Goal: Task Accomplishment & Management: Complete application form

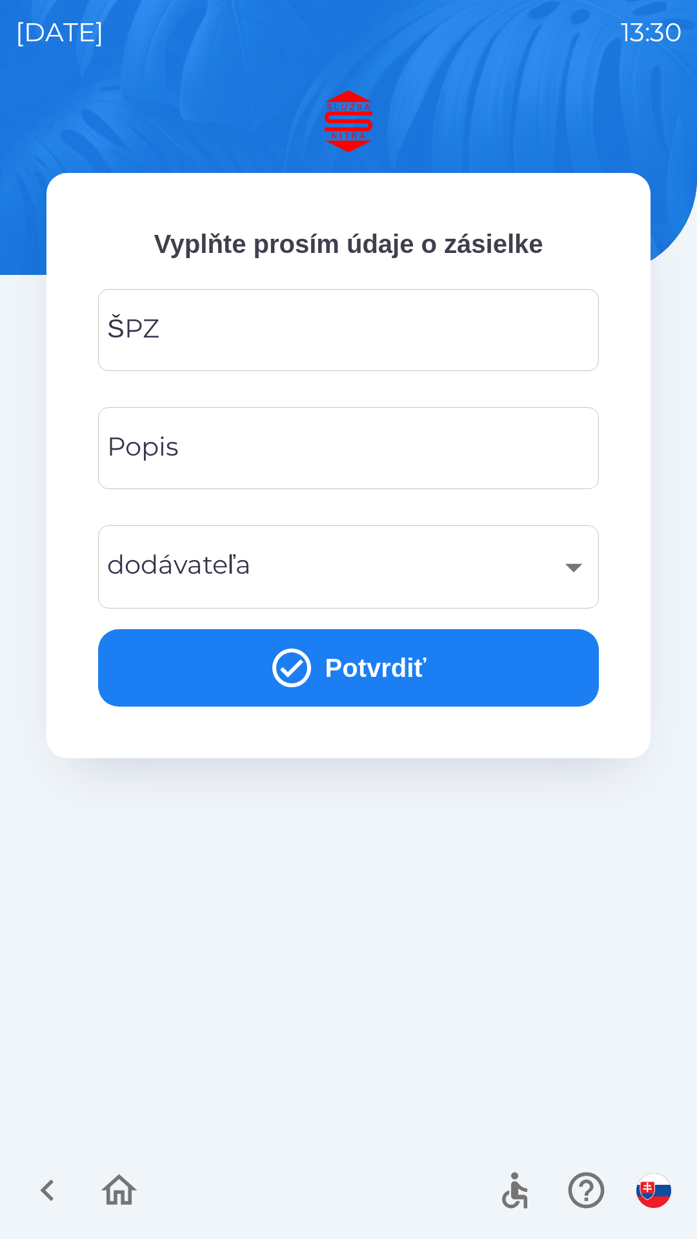
click at [234, 340] on input "ŠPZ" at bounding box center [349, 330] width 470 height 51
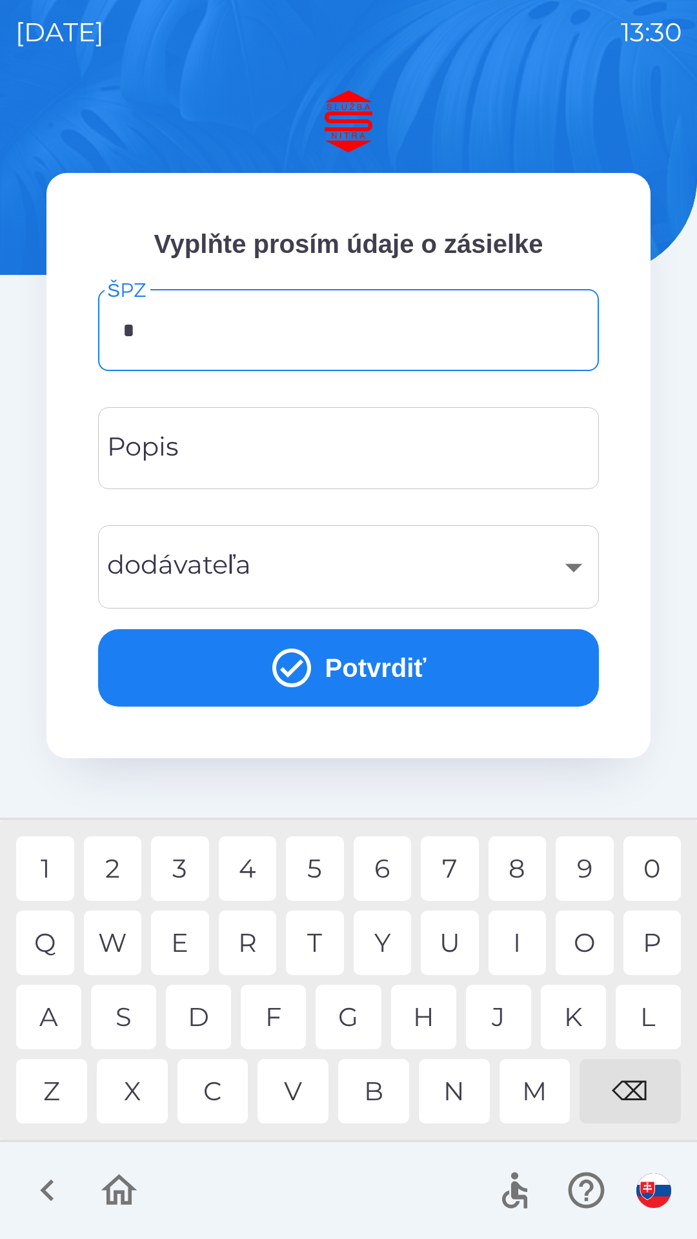
click at [71, 1095] on div "Z" at bounding box center [51, 1091] width 71 height 65
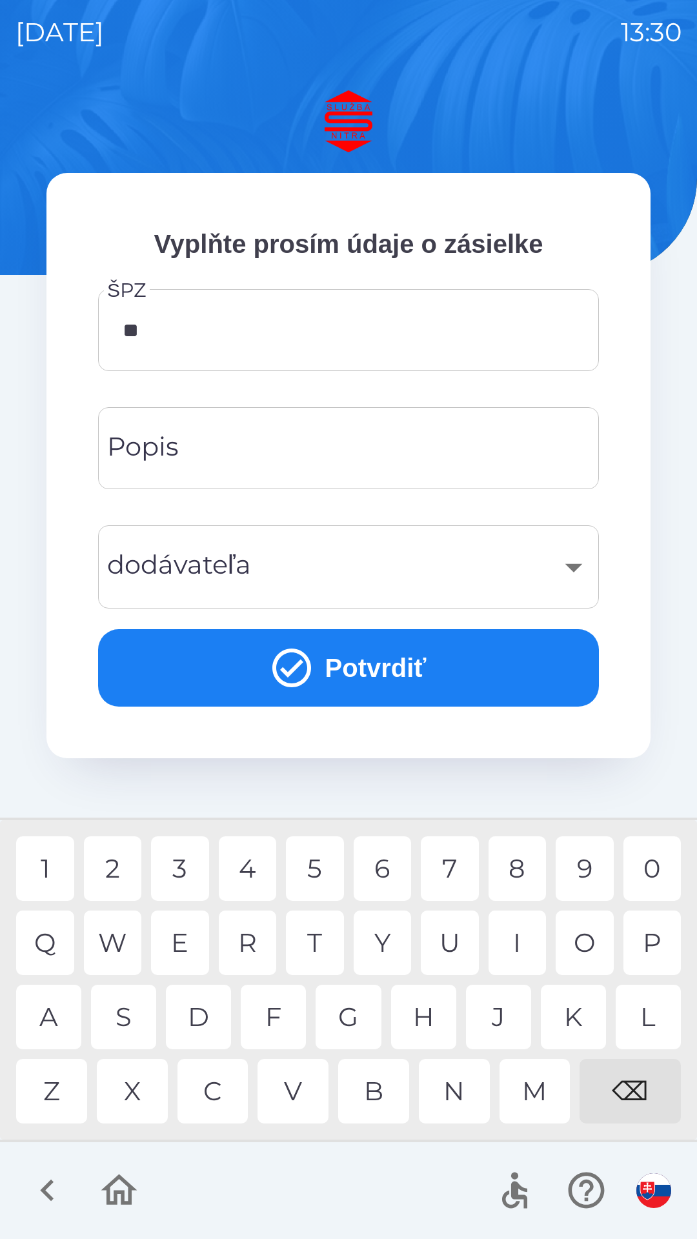
click at [223, 1098] on div "C" at bounding box center [213, 1091] width 71 height 65
click at [653, 876] on div "0" at bounding box center [653, 869] width 58 height 65
type input "*******"
click at [318, 571] on div "​" at bounding box center [349, 567] width 470 height 52
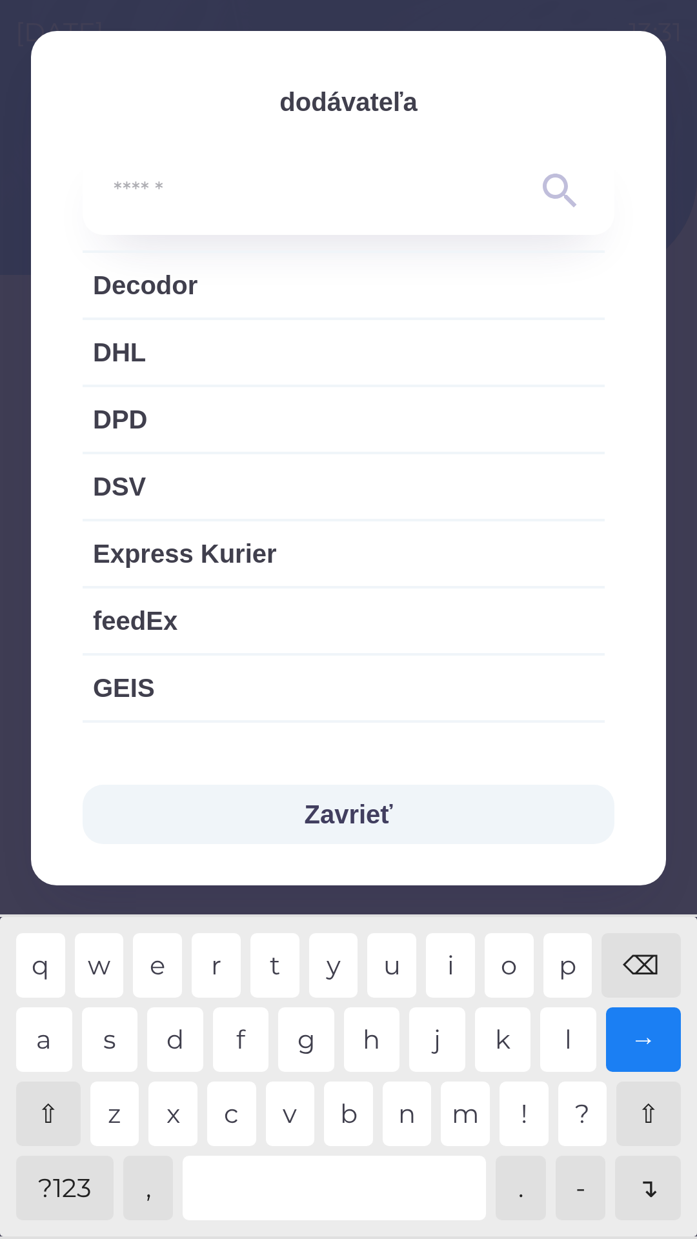
scroll to position [693, 0]
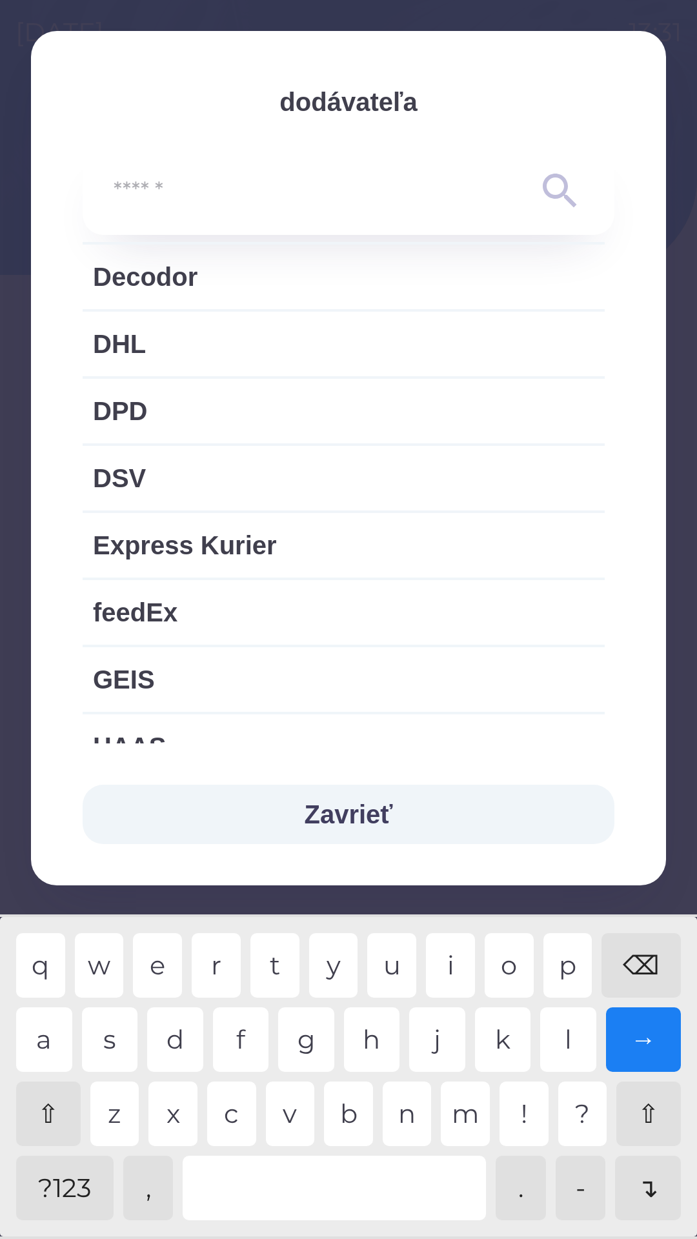
click at [303, 482] on span "DSV" at bounding box center [344, 478] width 502 height 39
type input "***"
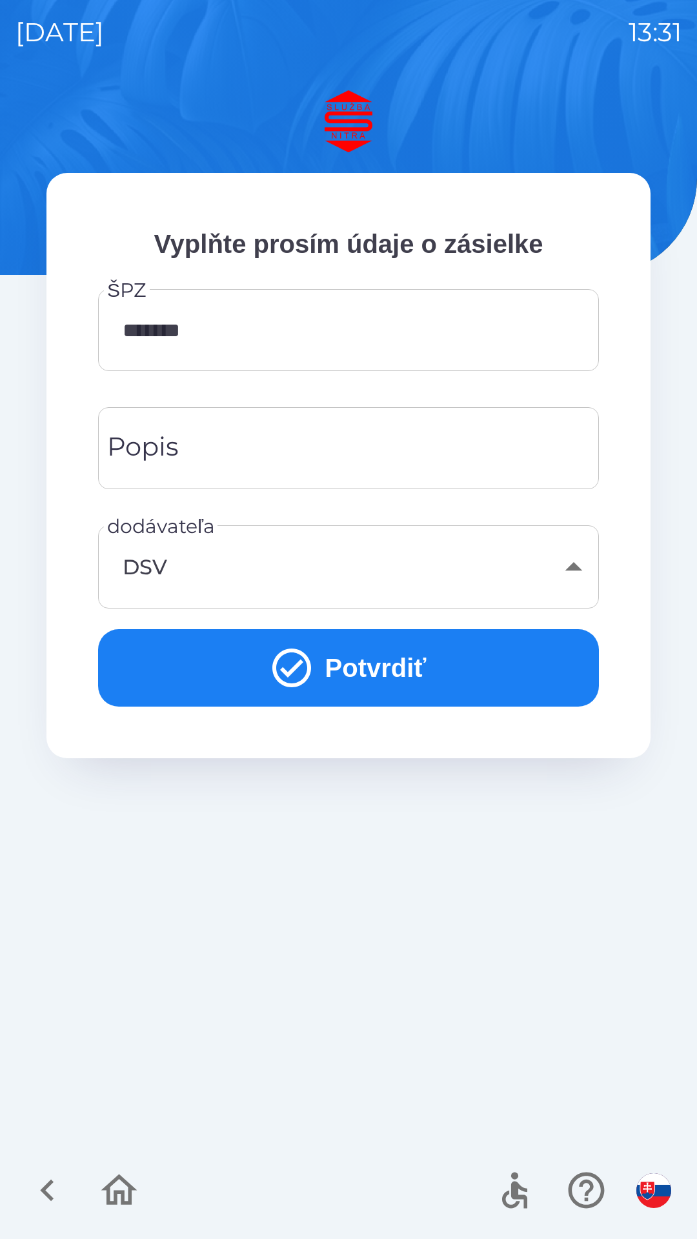
click at [381, 659] on button "Potvrdiť" at bounding box center [348, 667] width 501 height 77
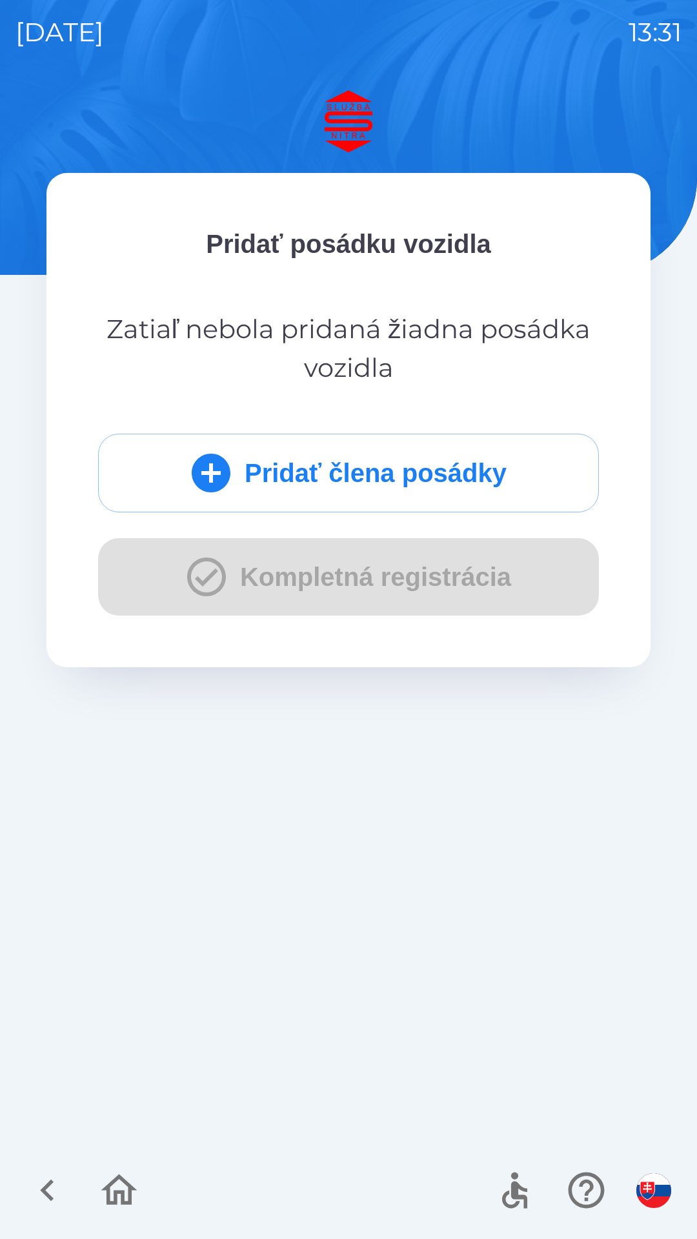
click at [380, 452] on button "Pridať člena posádky" at bounding box center [348, 473] width 501 height 79
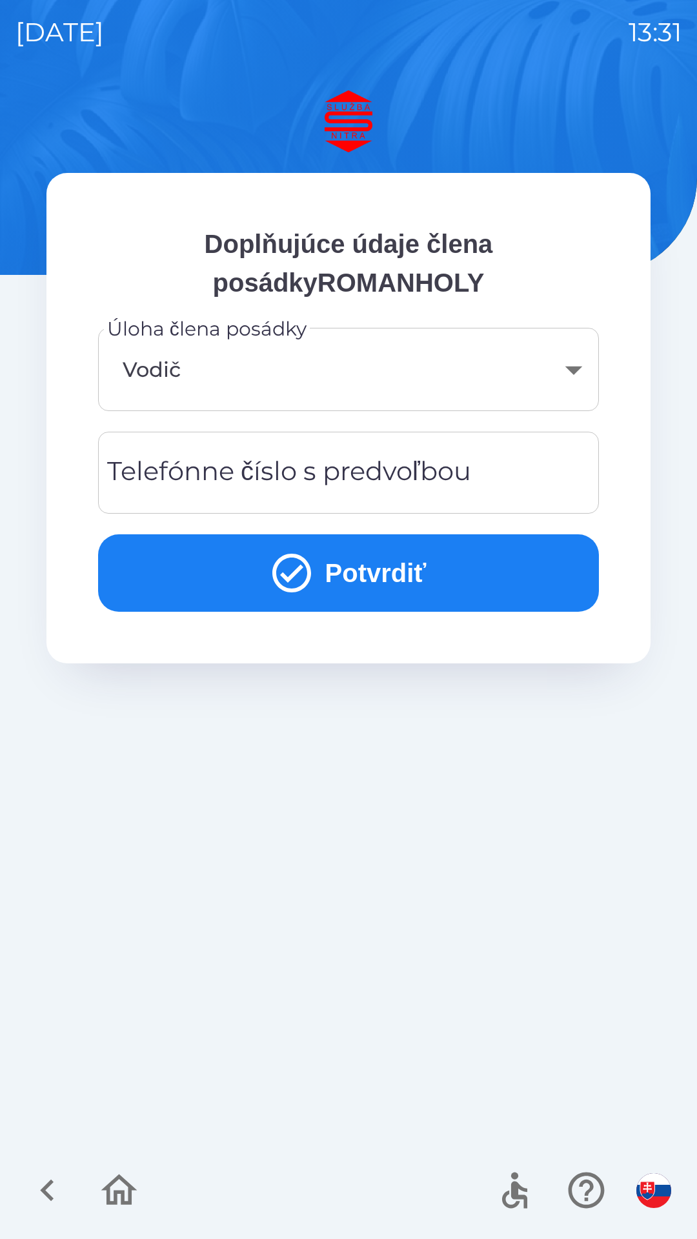
click at [370, 473] on div "Telefónne číslo s predvoľbou Telefónne číslo s predvoľbou" at bounding box center [348, 473] width 501 height 82
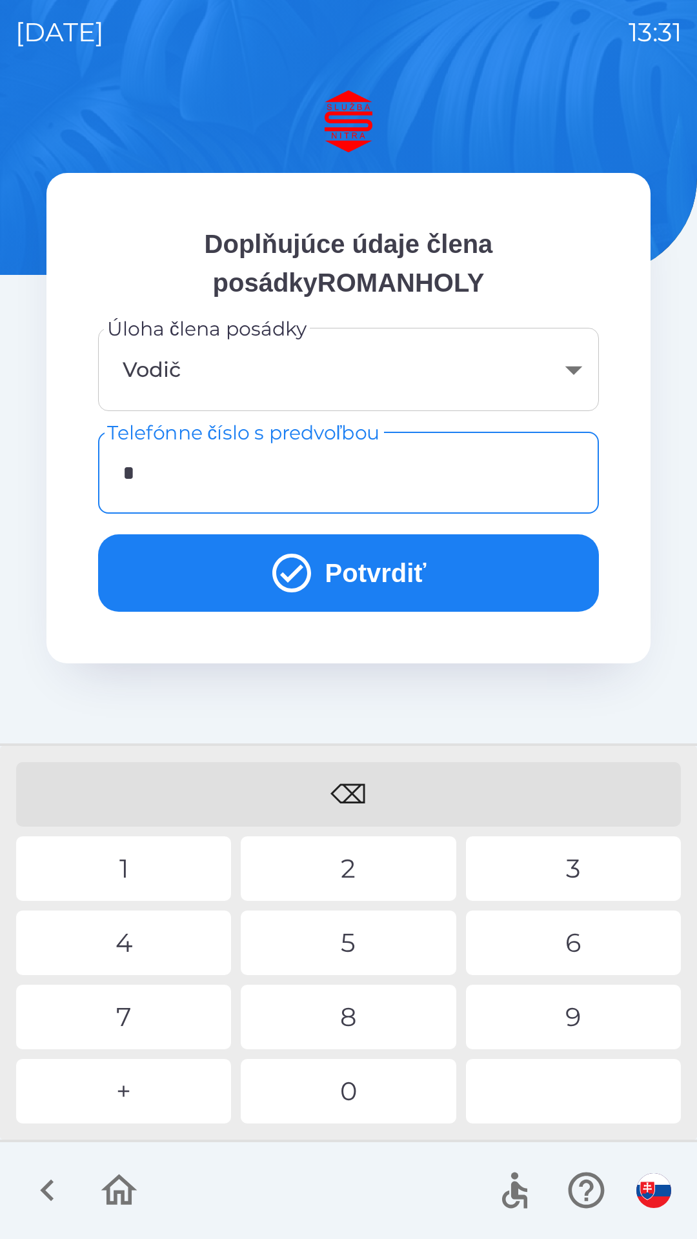
click at [167, 1092] on div "+" at bounding box center [123, 1091] width 215 height 65
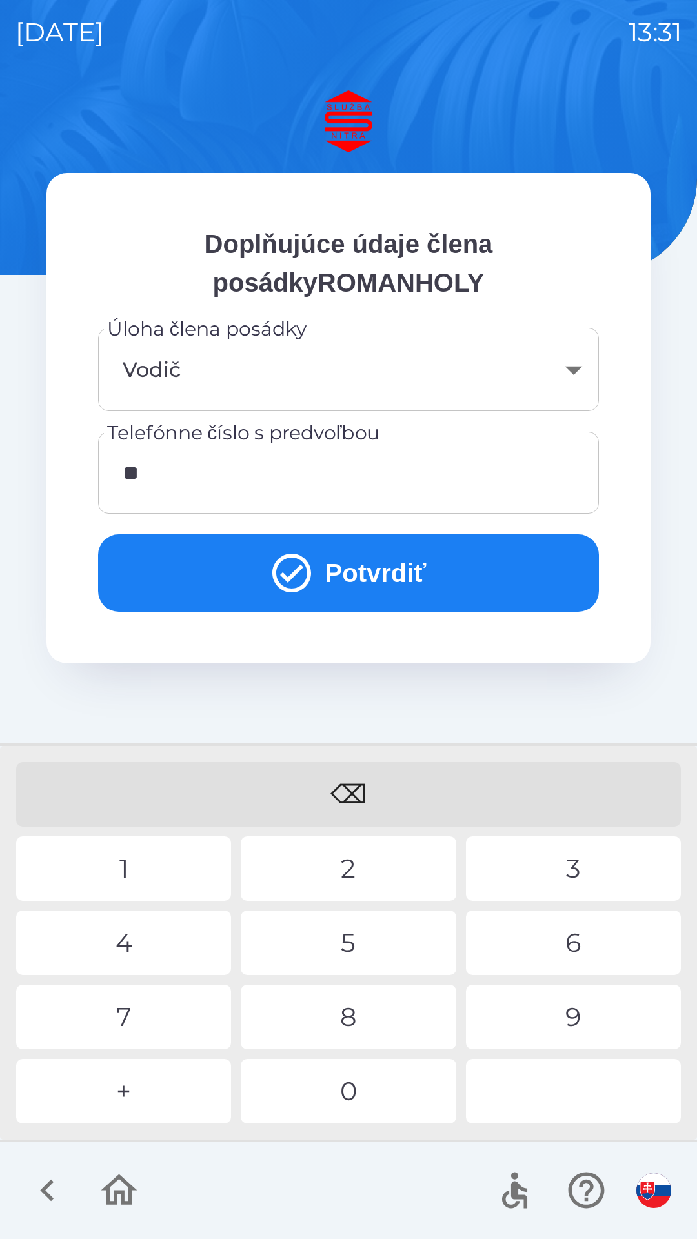
click at [168, 938] on div "4" at bounding box center [123, 943] width 215 height 65
click at [173, 868] on div "1" at bounding box center [123, 869] width 215 height 65
click at [569, 1026] on div "9" at bounding box center [573, 1017] width 215 height 65
click at [158, 856] on div "1" at bounding box center [123, 869] width 215 height 65
type input "**********"
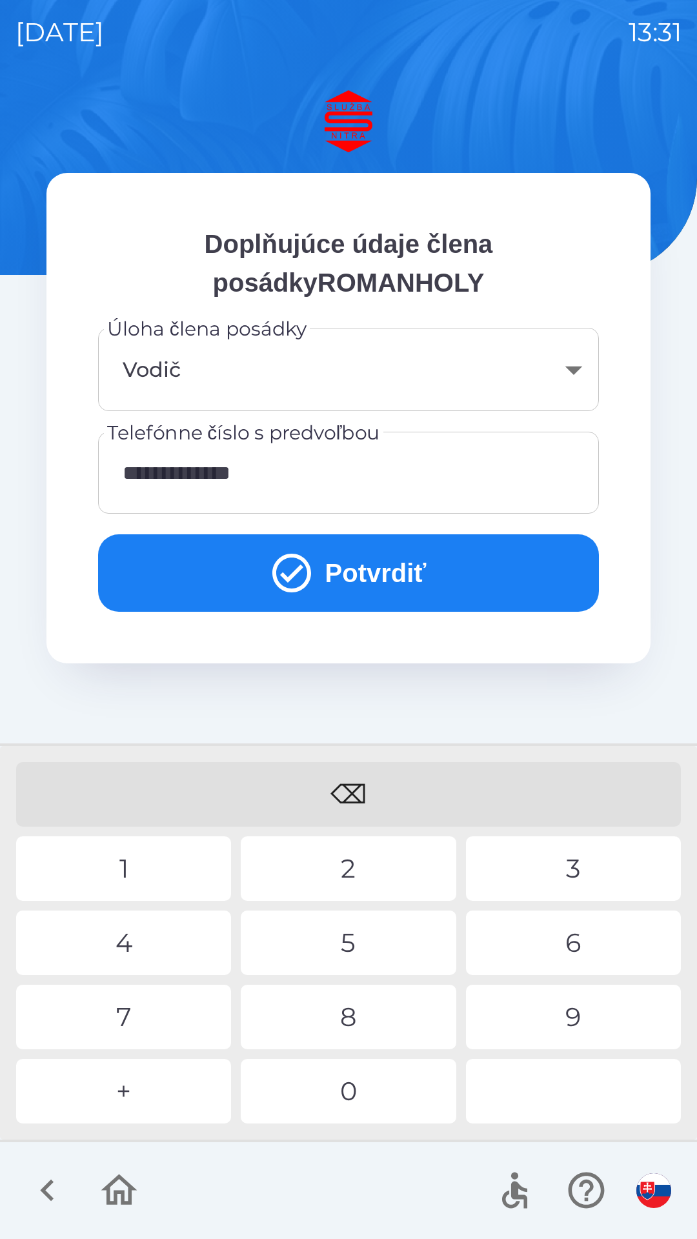
click at [400, 561] on button "Potvrdiť" at bounding box center [348, 572] width 501 height 77
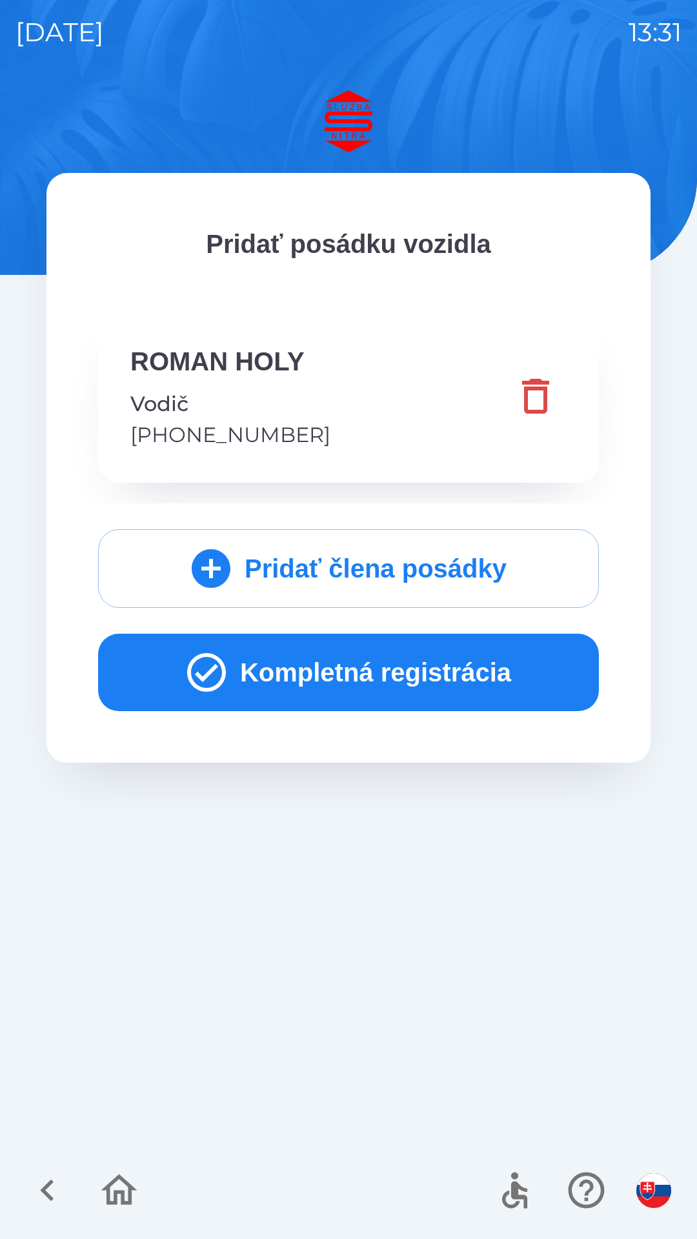
click at [347, 680] on button "Kompletná registrácia" at bounding box center [348, 672] width 501 height 77
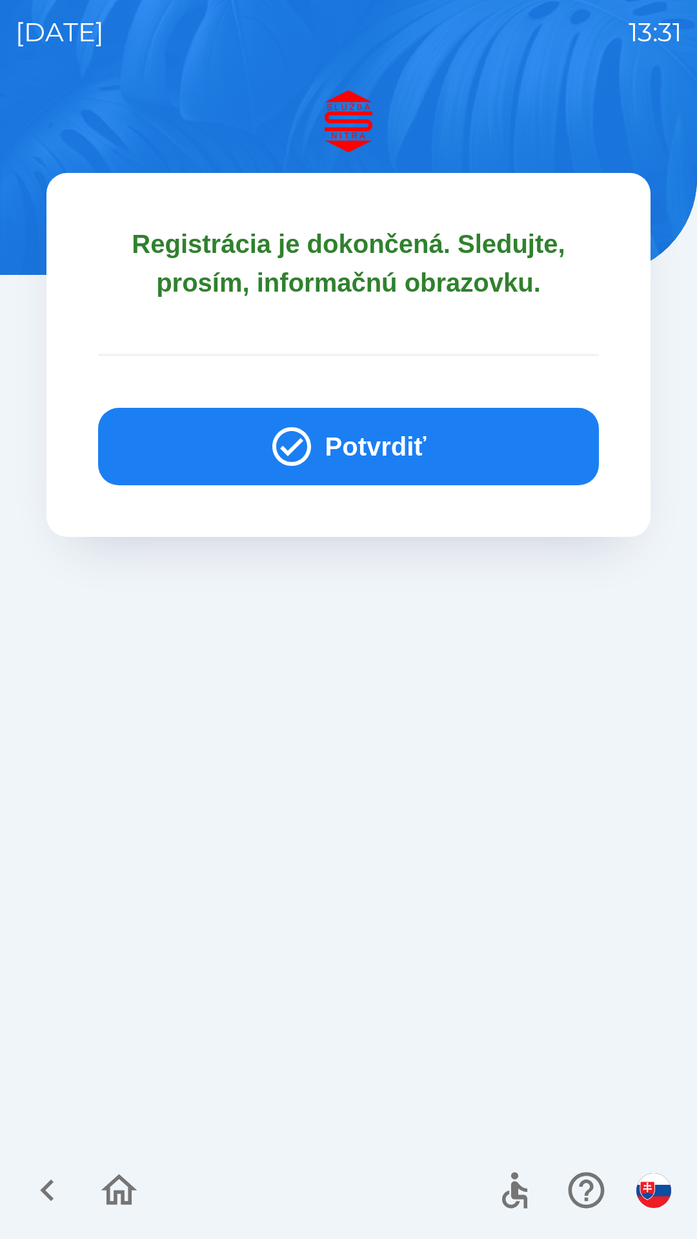
click at [338, 438] on button "Potvrdiť" at bounding box center [348, 446] width 501 height 77
